Goal: Transaction & Acquisition: Book appointment/travel/reservation

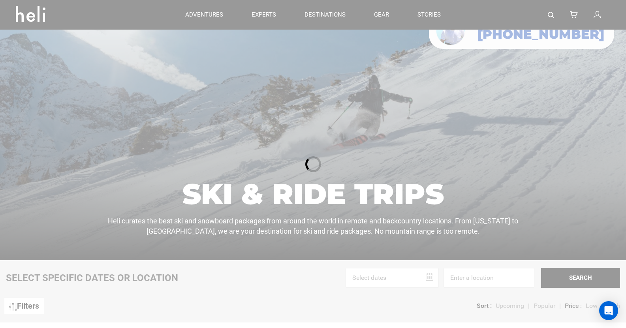
scroll to position [39, 0]
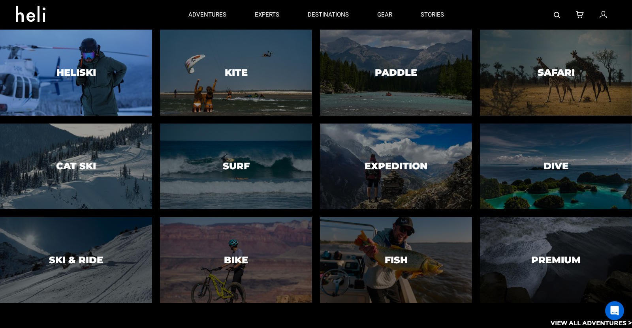
click at [96, 74] on div at bounding box center [75, 73] width 155 height 88
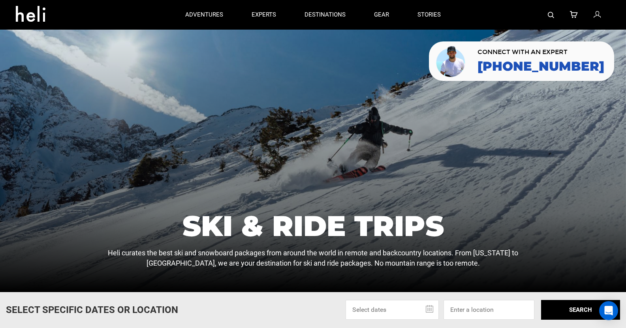
scroll to position [39, 0]
